Goal: Obtain resource: Download file/media

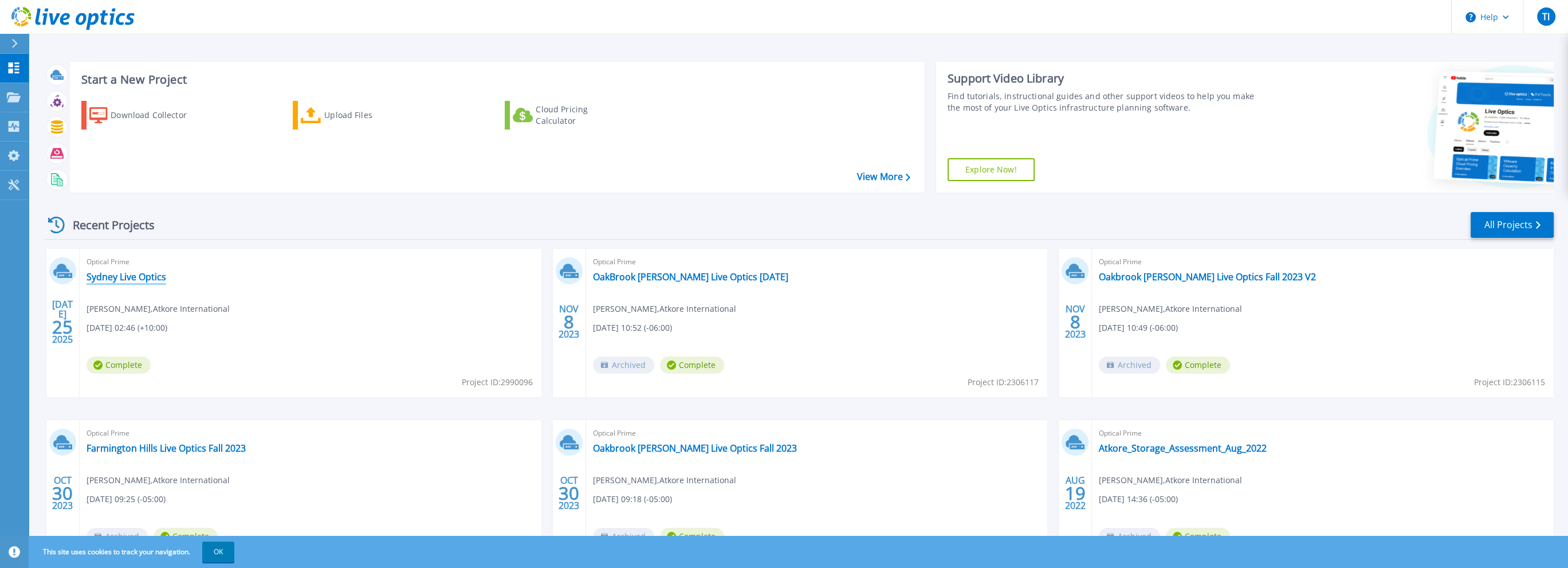
click at [131, 276] on link "Sydney Live Optics" at bounding box center [126, 277] width 80 height 11
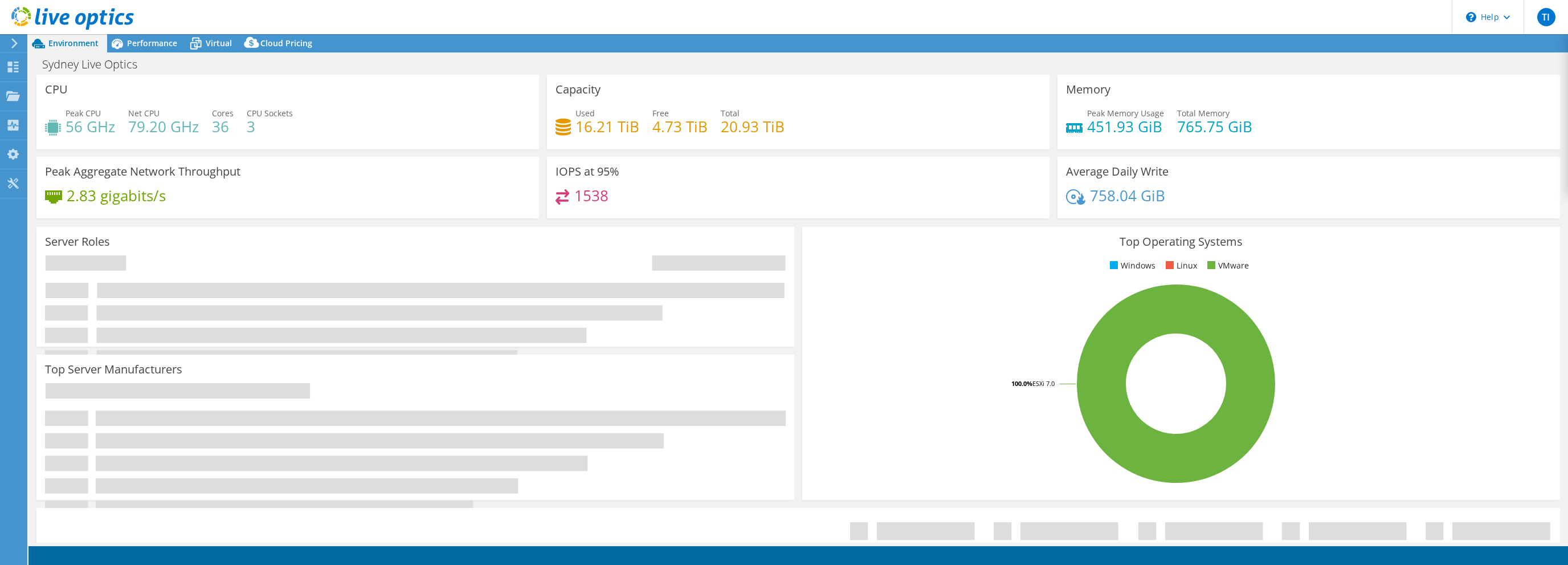
select select "USD"
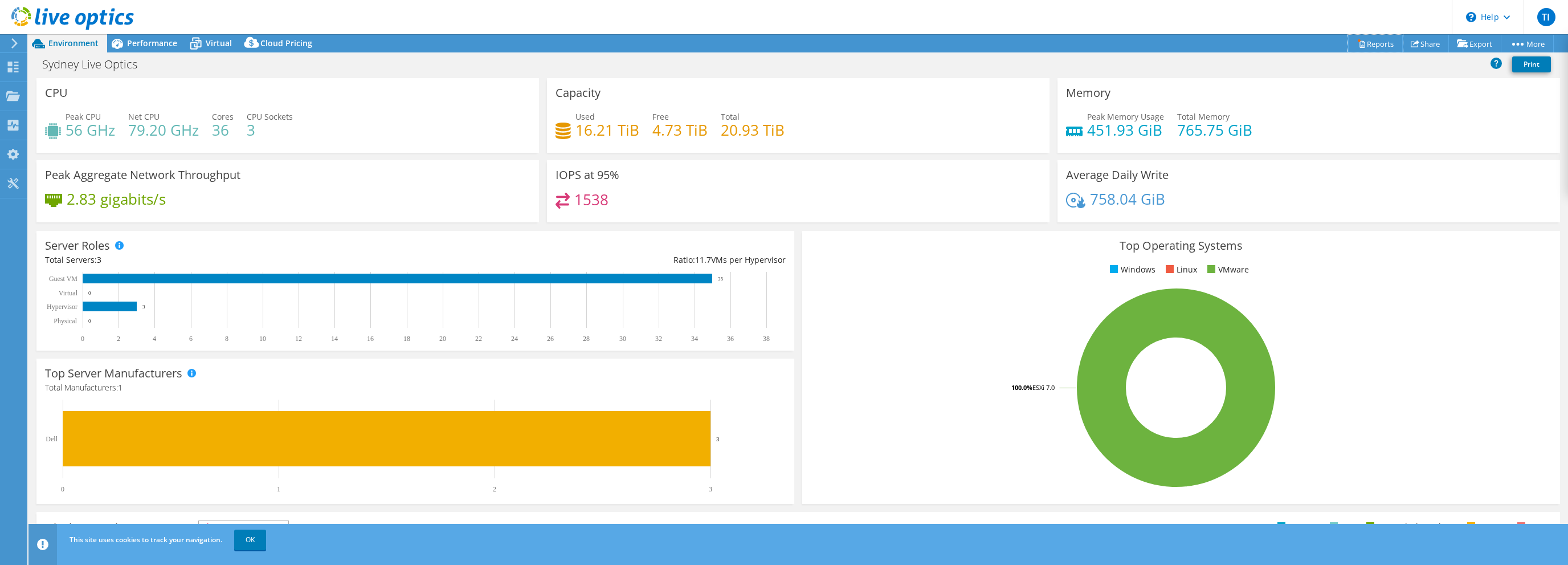
click at [1369, 38] on link "Reports" at bounding box center [1375, 43] width 54 height 18
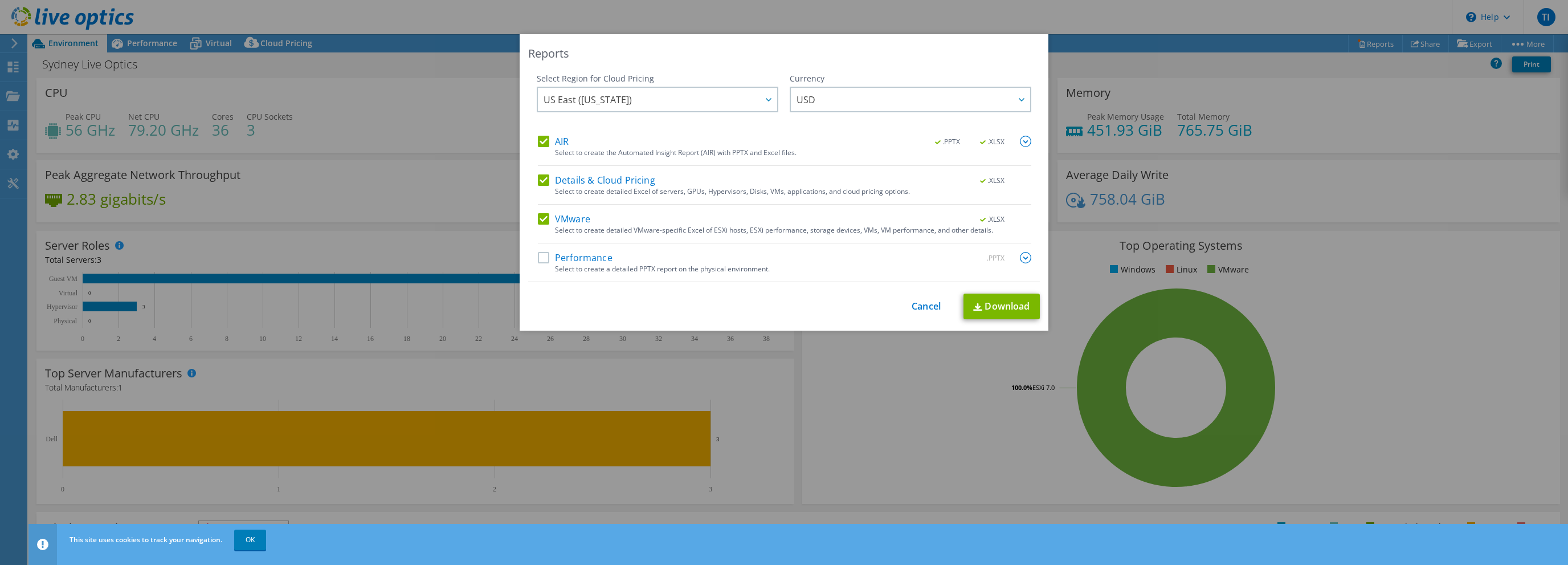
click at [539, 255] on label "Performance" at bounding box center [575, 258] width 75 height 11
click at [0, 0] on input "Performance" at bounding box center [0, 0] width 0 height 0
click at [651, 100] on span "US East ([US_STATE])" at bounding box center [660, 100] width 233 height 24
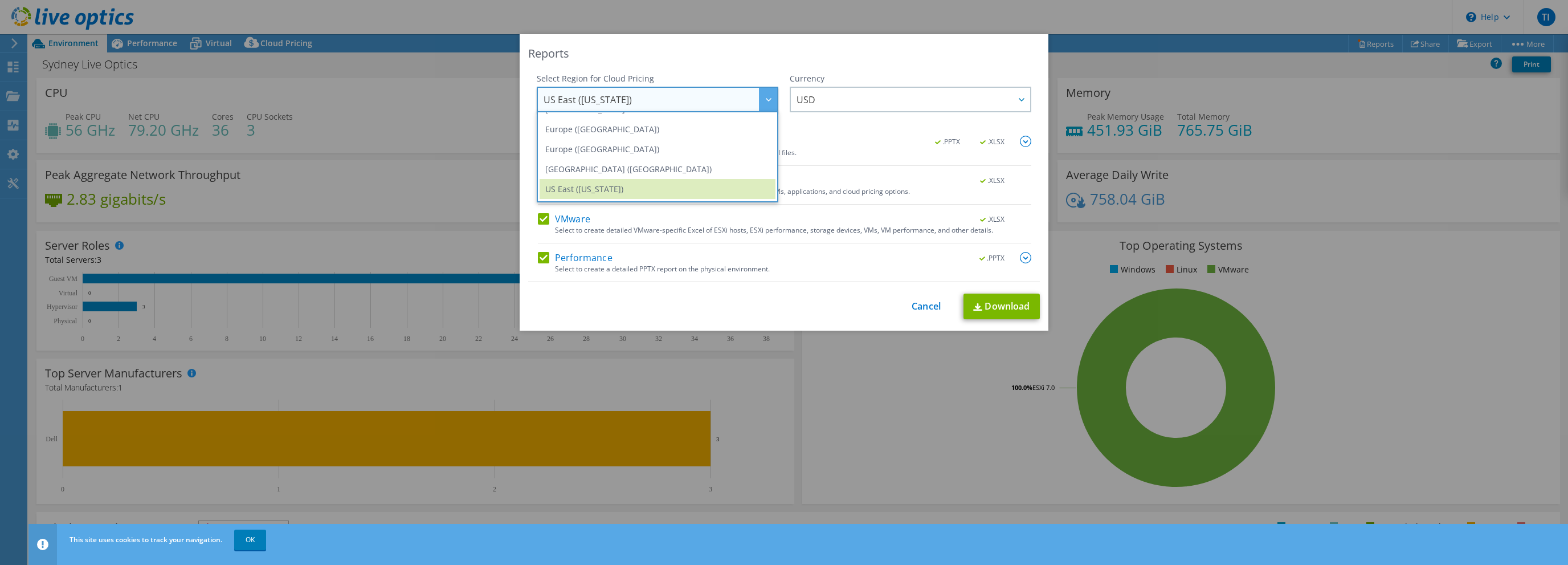
scroll to position [154, 0]
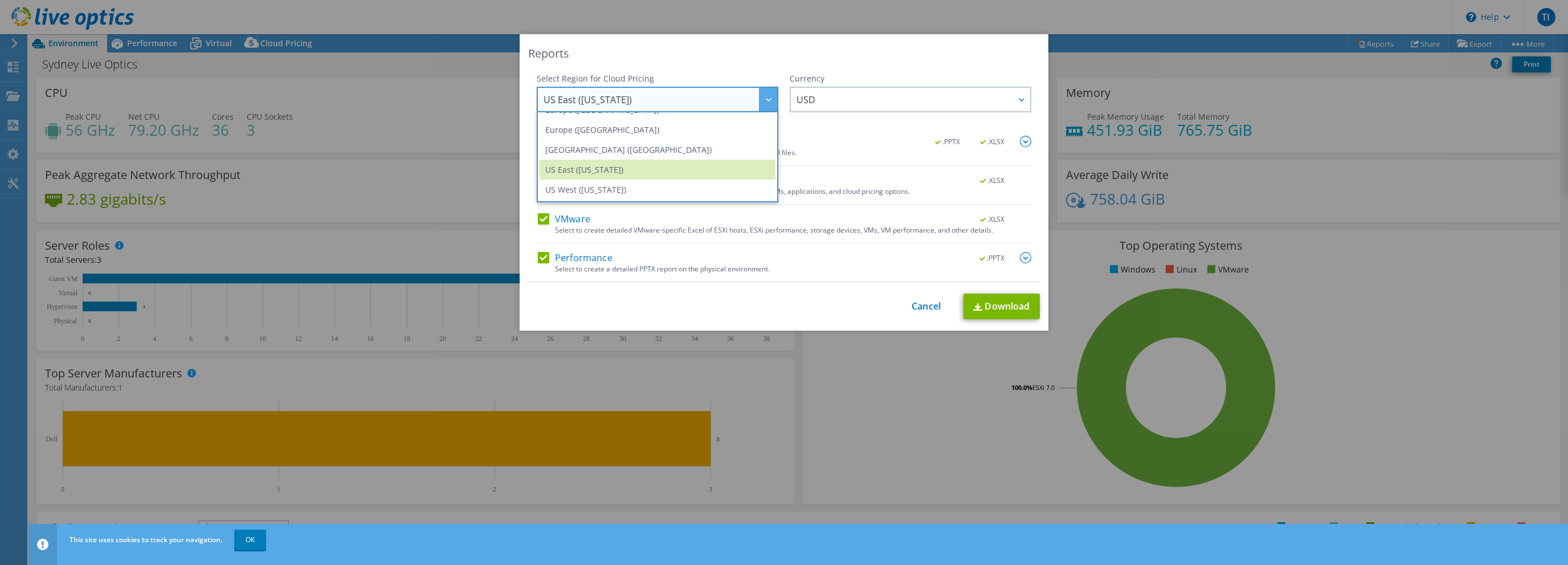
click at [887, 55] on div "Reports" at bounding box center [784, 54] width 512 height 16
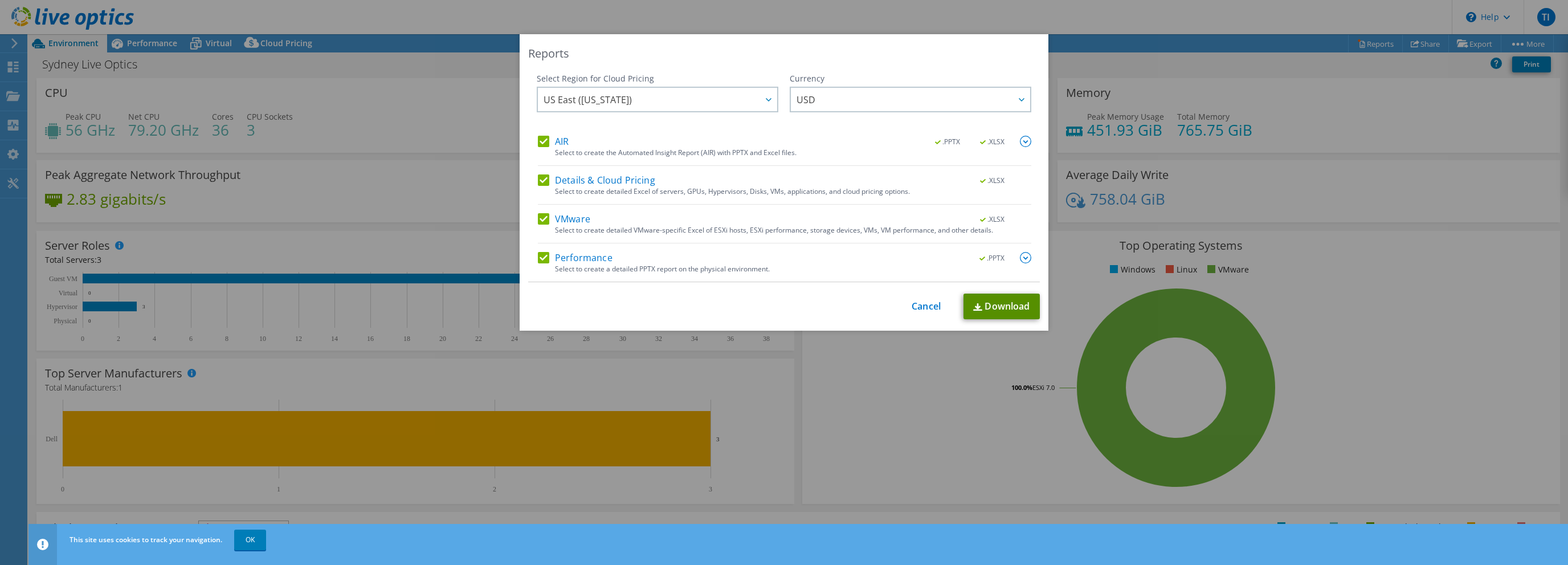
click at [975, 304] on img at bounding box center [978, 307] width 9 height 7
